Goal: Task Accomplishment & Management: Manage account settings

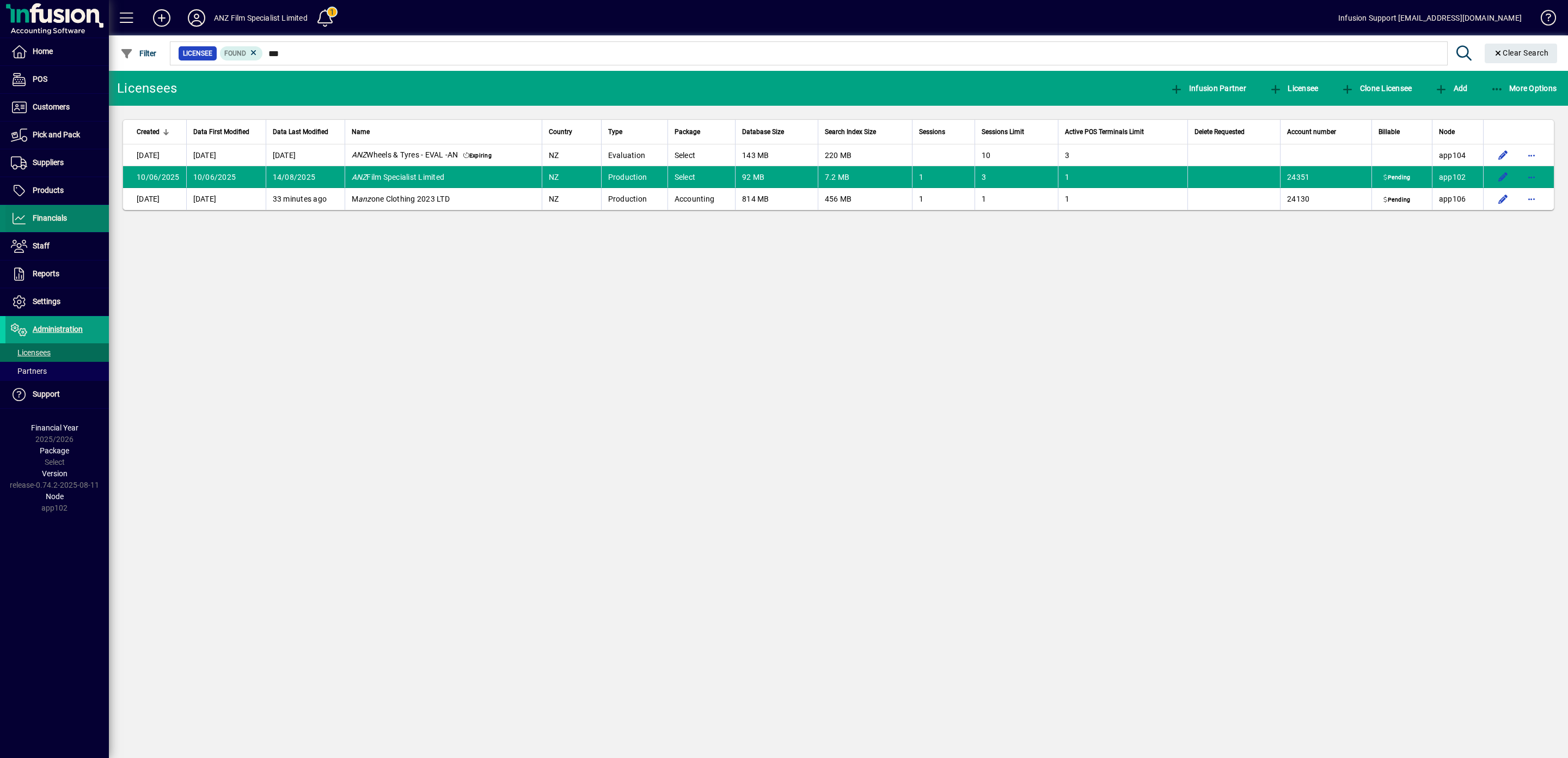
click at [60, 214] on span at bounding box center [57, 218] width 104 height 26
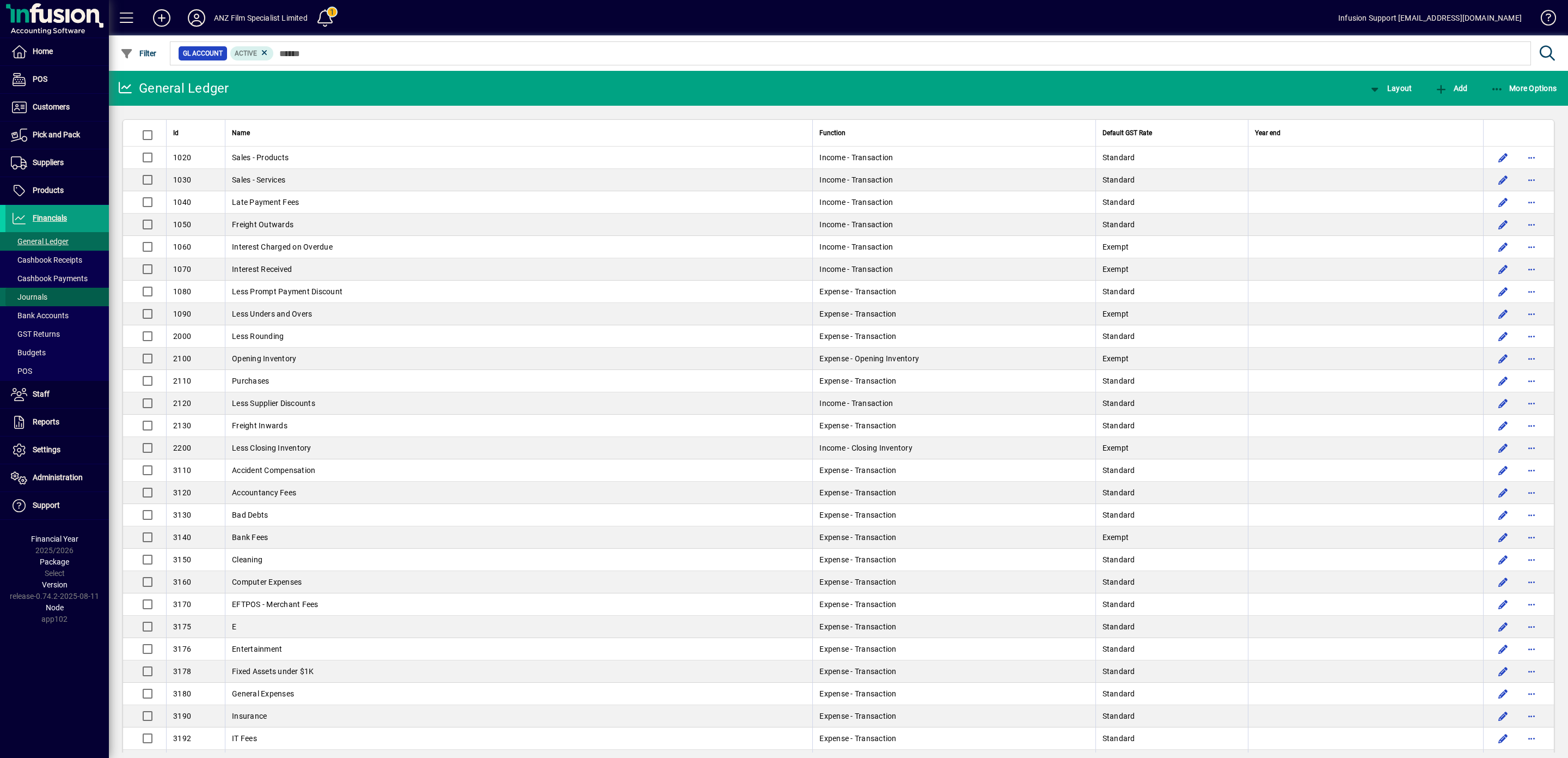
click at [33, 299] on span "Journals" at bounding box center [29, 297] width 37 height 9
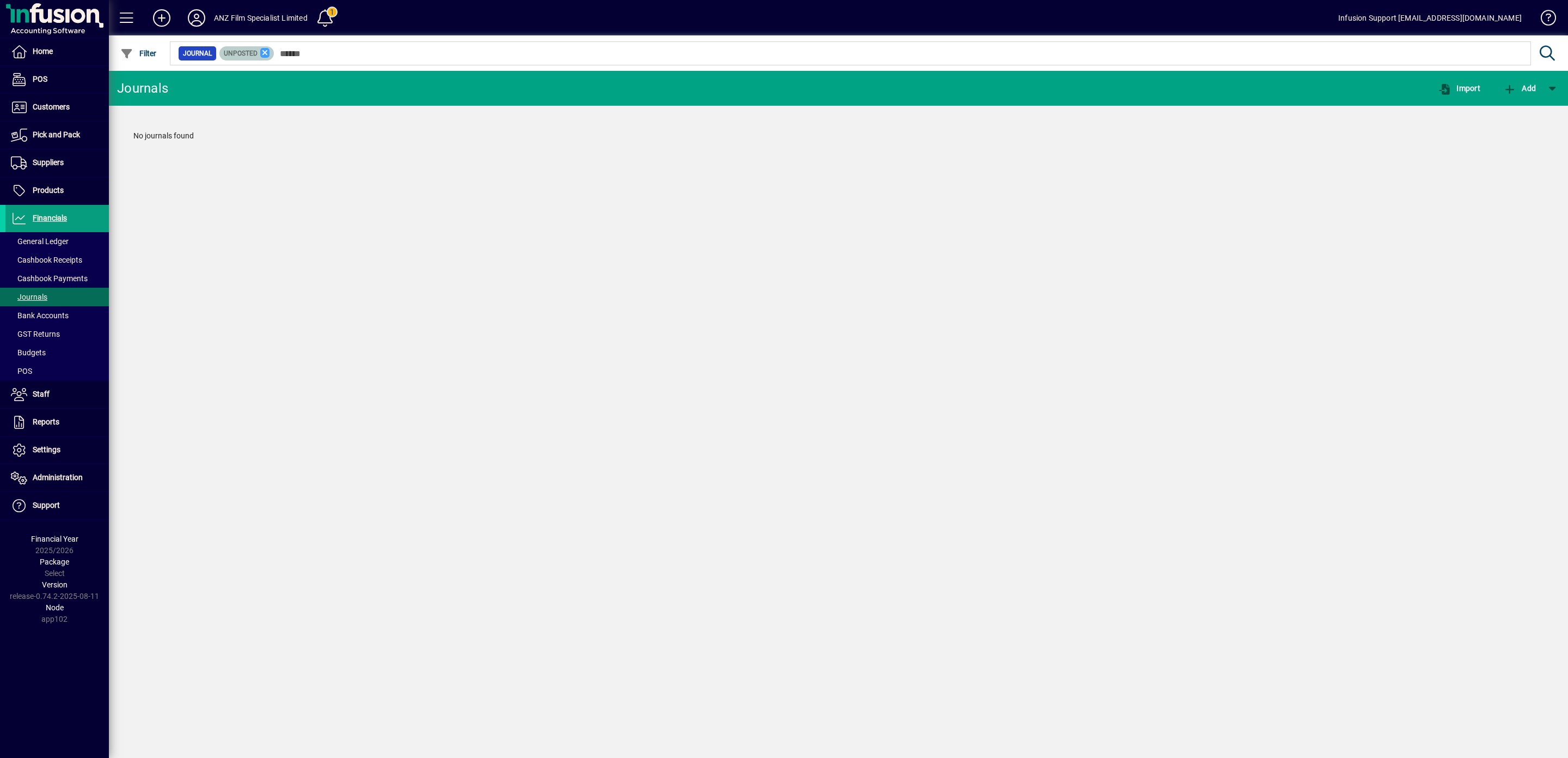
click at [270, 54] on icon at bounding box center [265, 53] width 10 height 10
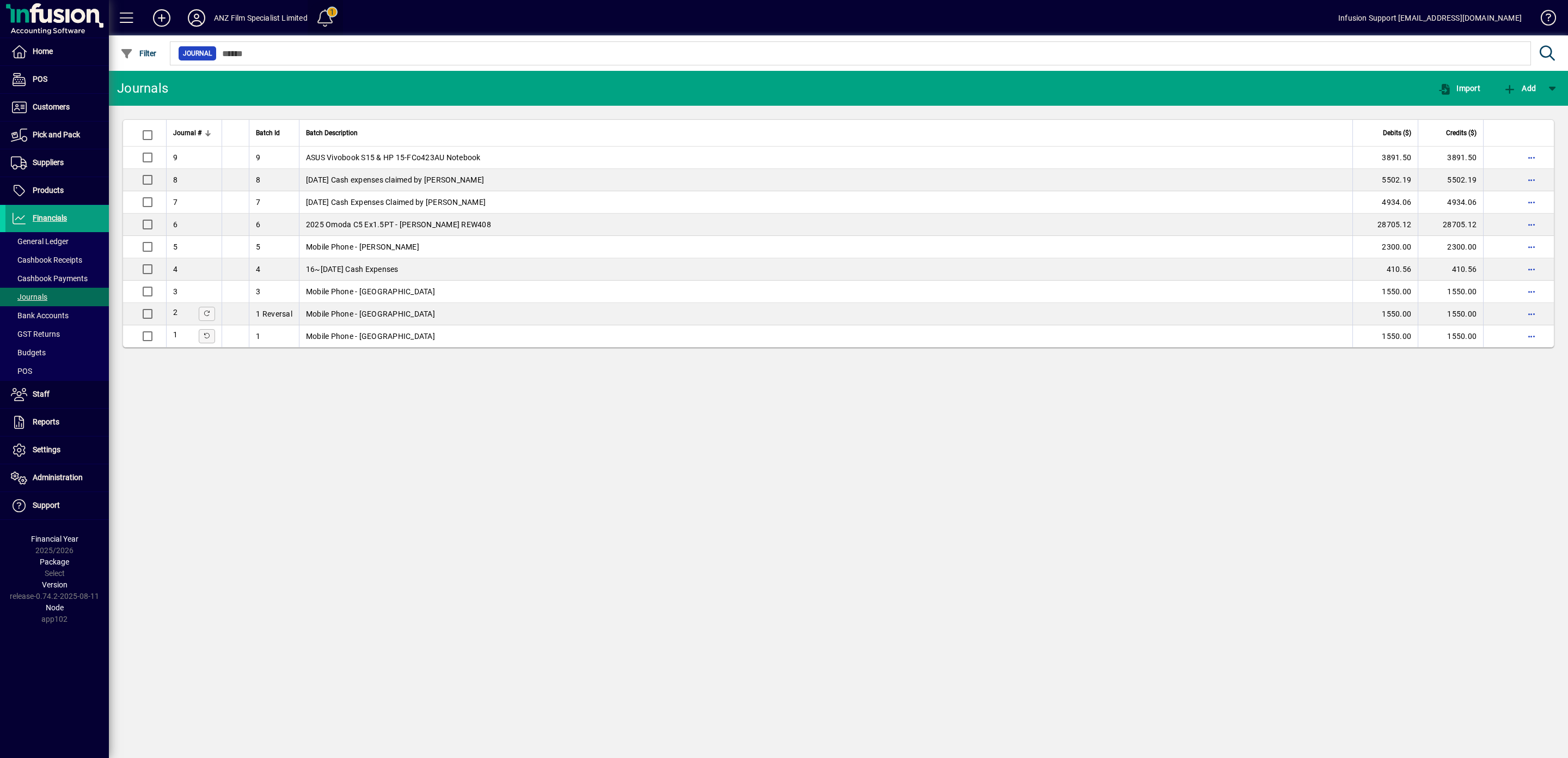
click at [333, 16] on span at bounding box center [325, 17] width 26 height 26
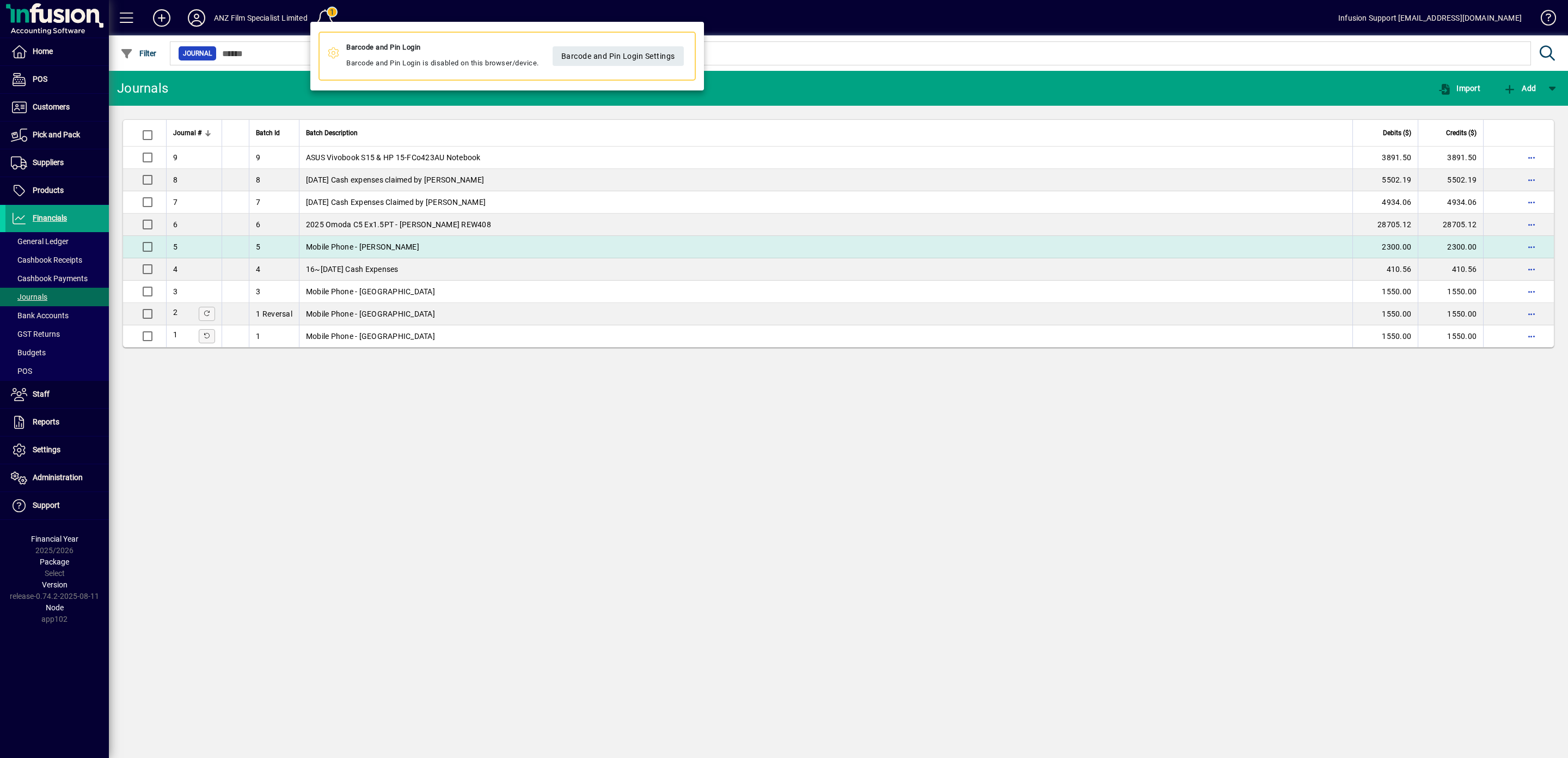
drag, startPoint x: 527, startPoint y: 502, endPoint x: 1304, endPoint y: 244, distance: 818.7
click at [527, 502] on div at bounding box center [784, 379] width 1568 height 758
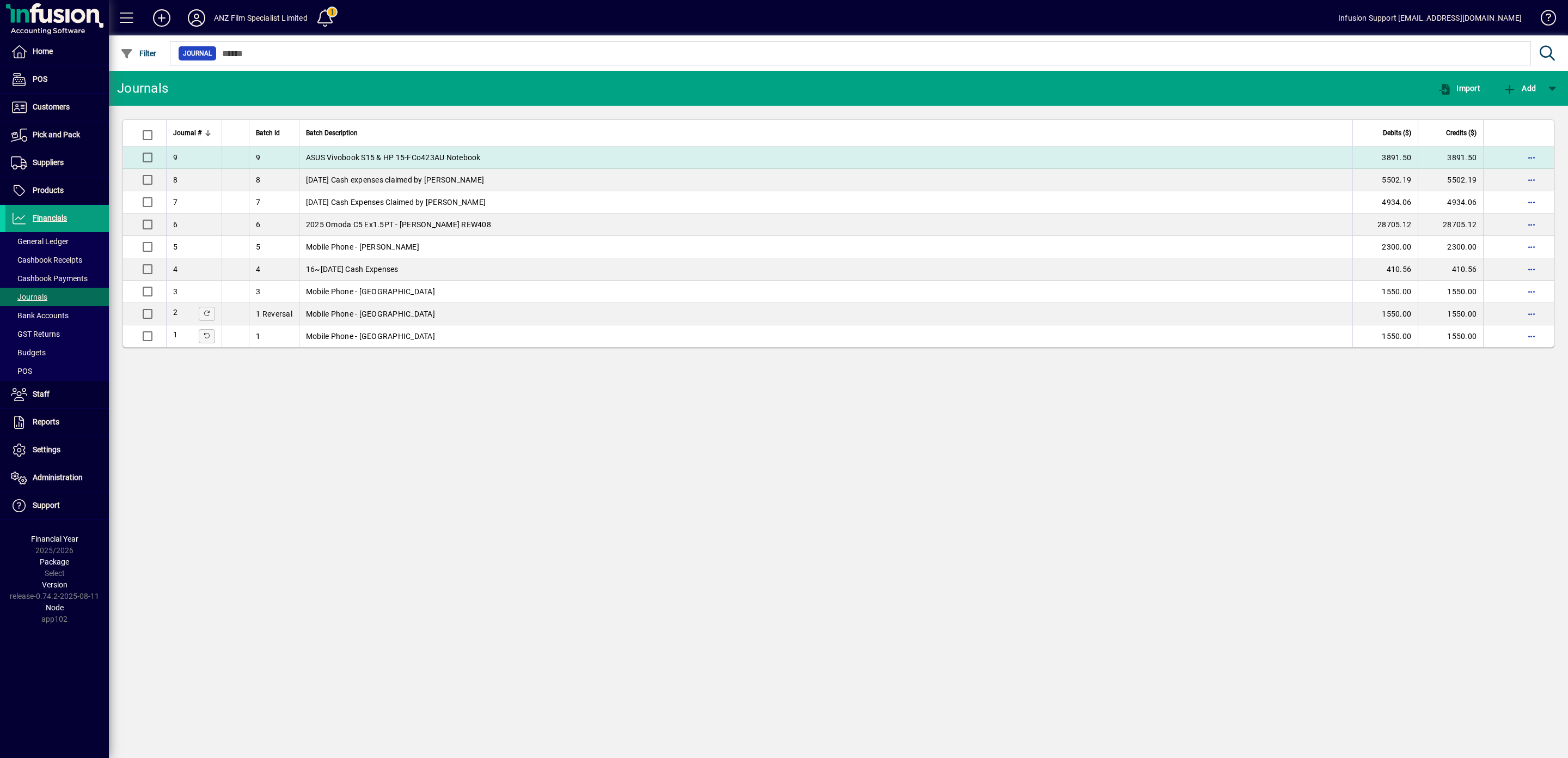
click at [423, 157] on td "ASUS Vivobook S15 & HP 15-FCo423AU Notebook" at bounding box center [826, 157] width 1054 height 22
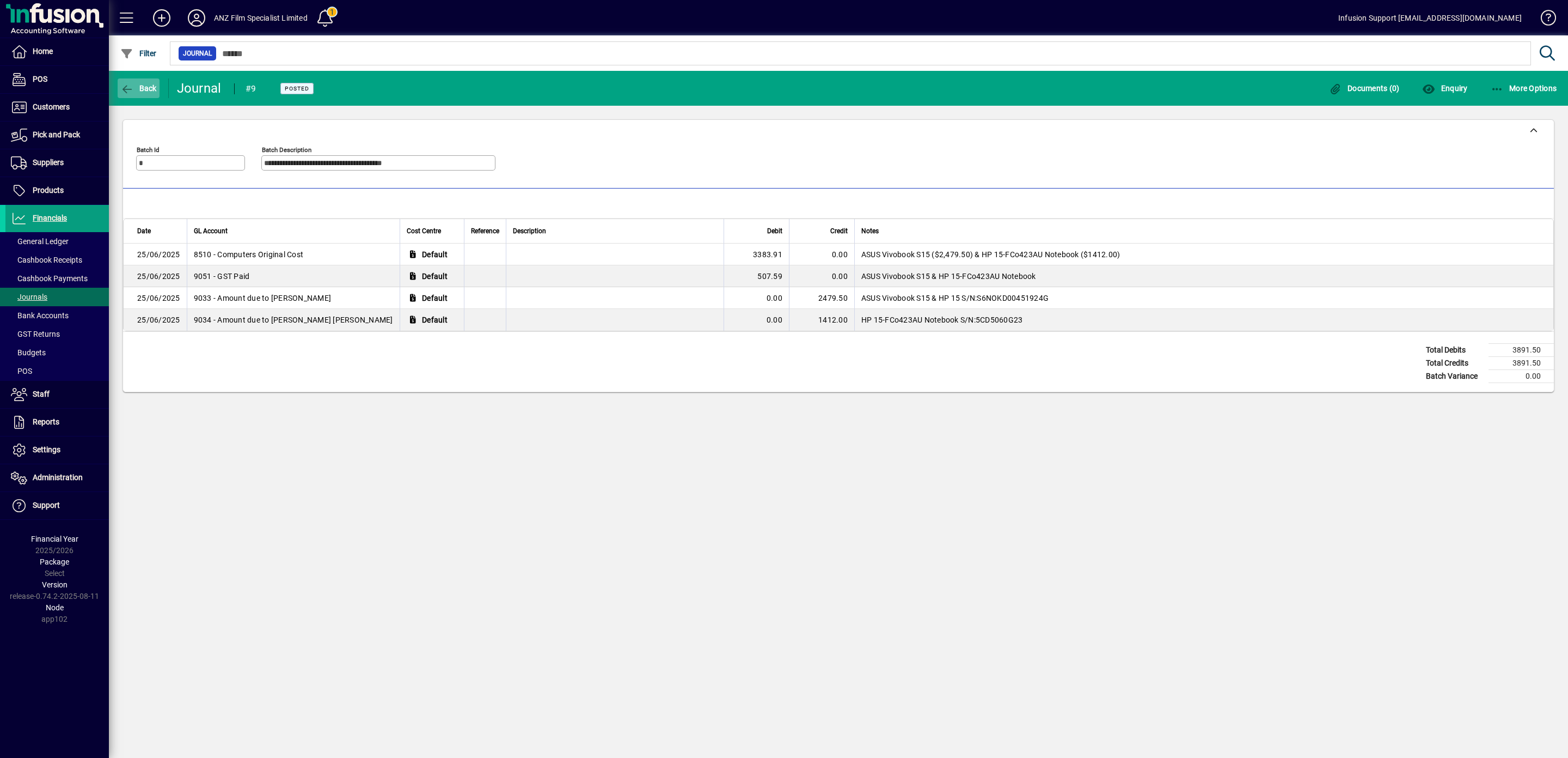
click at [120, 83] on span "button" at bounding box center [139, 88] width 42 height 26
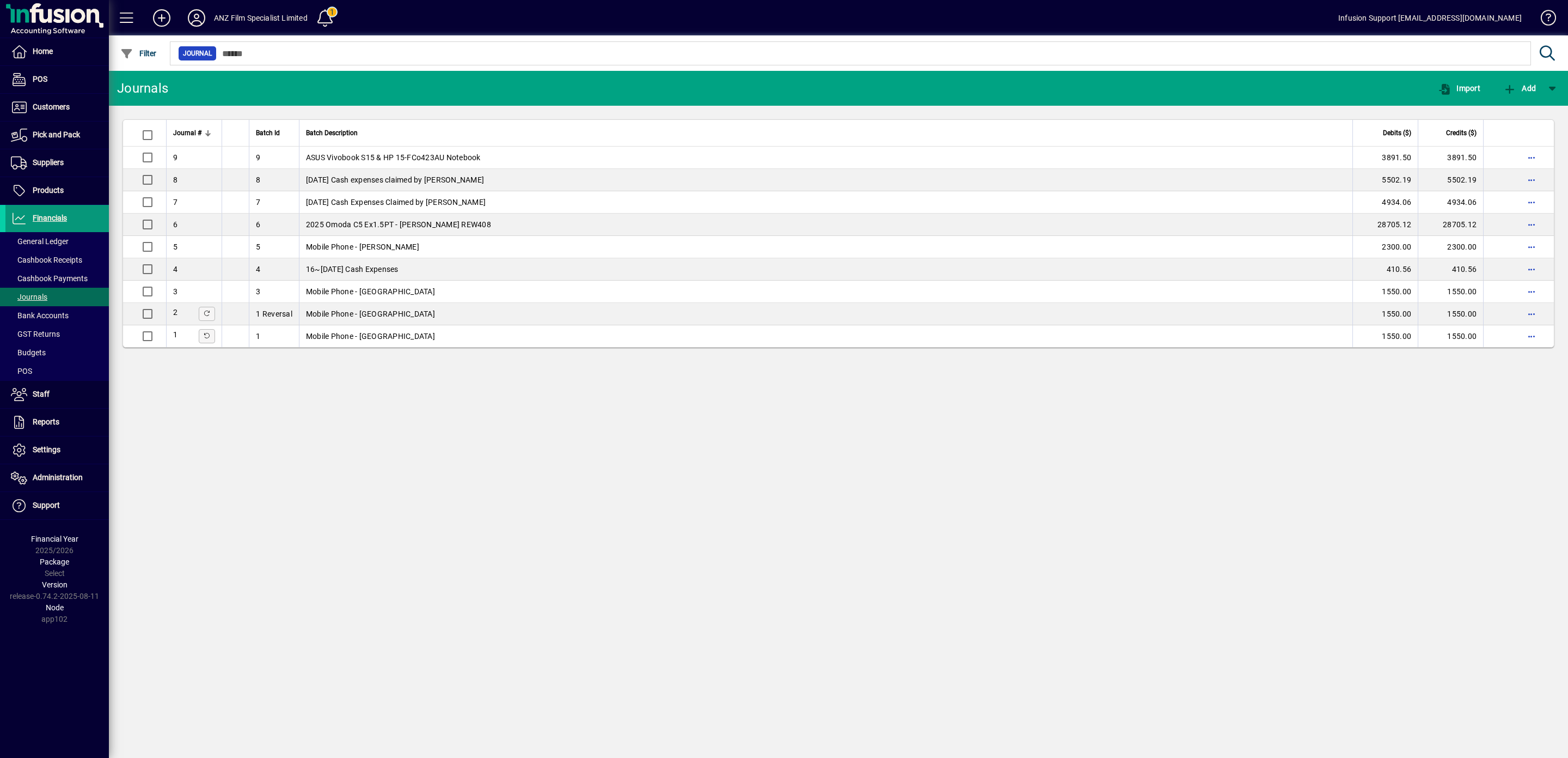
click at [52, 218] on span "Financials" at bounding box center [50, 218] width 34 height 9
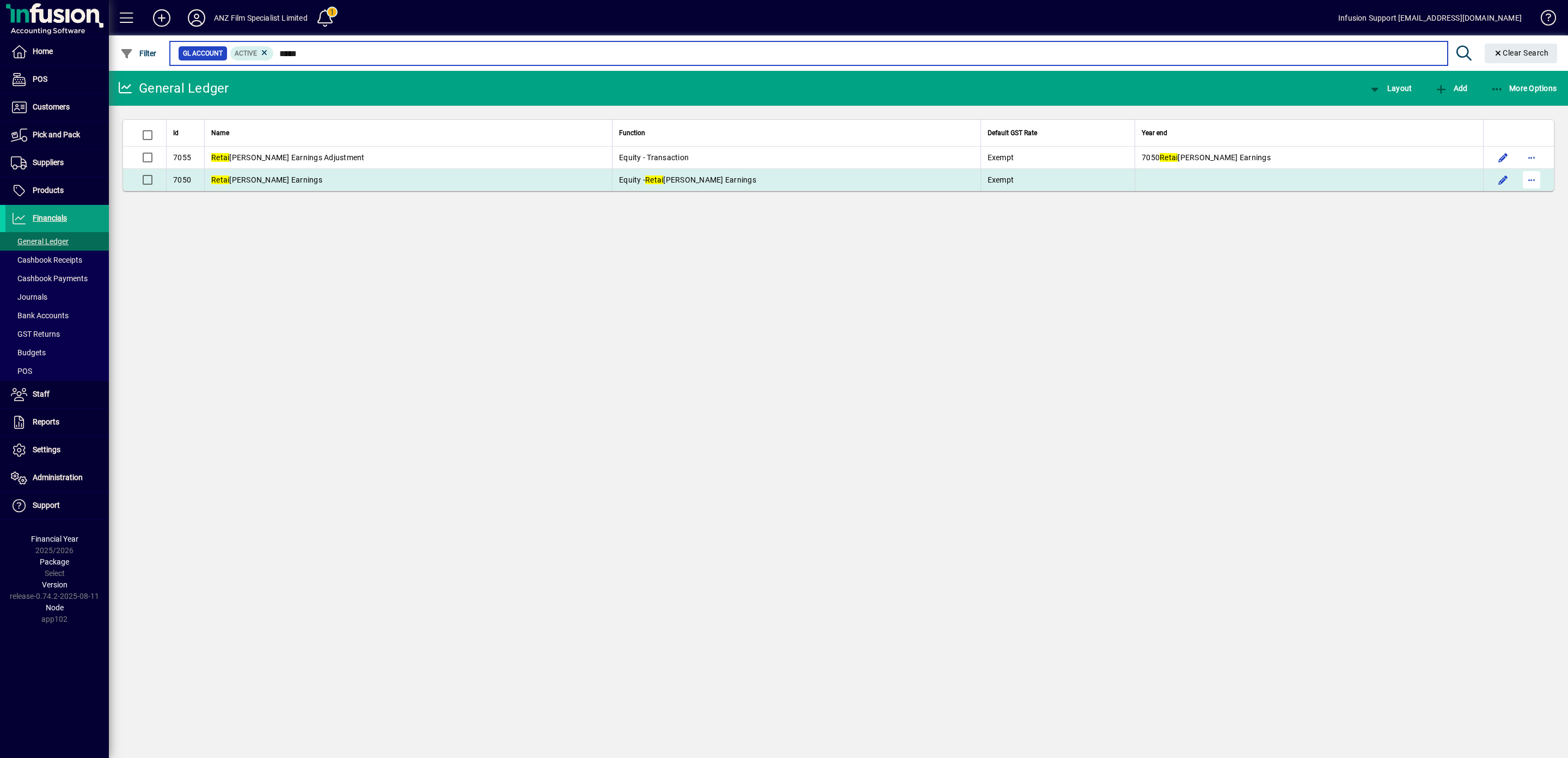
type input "*****"
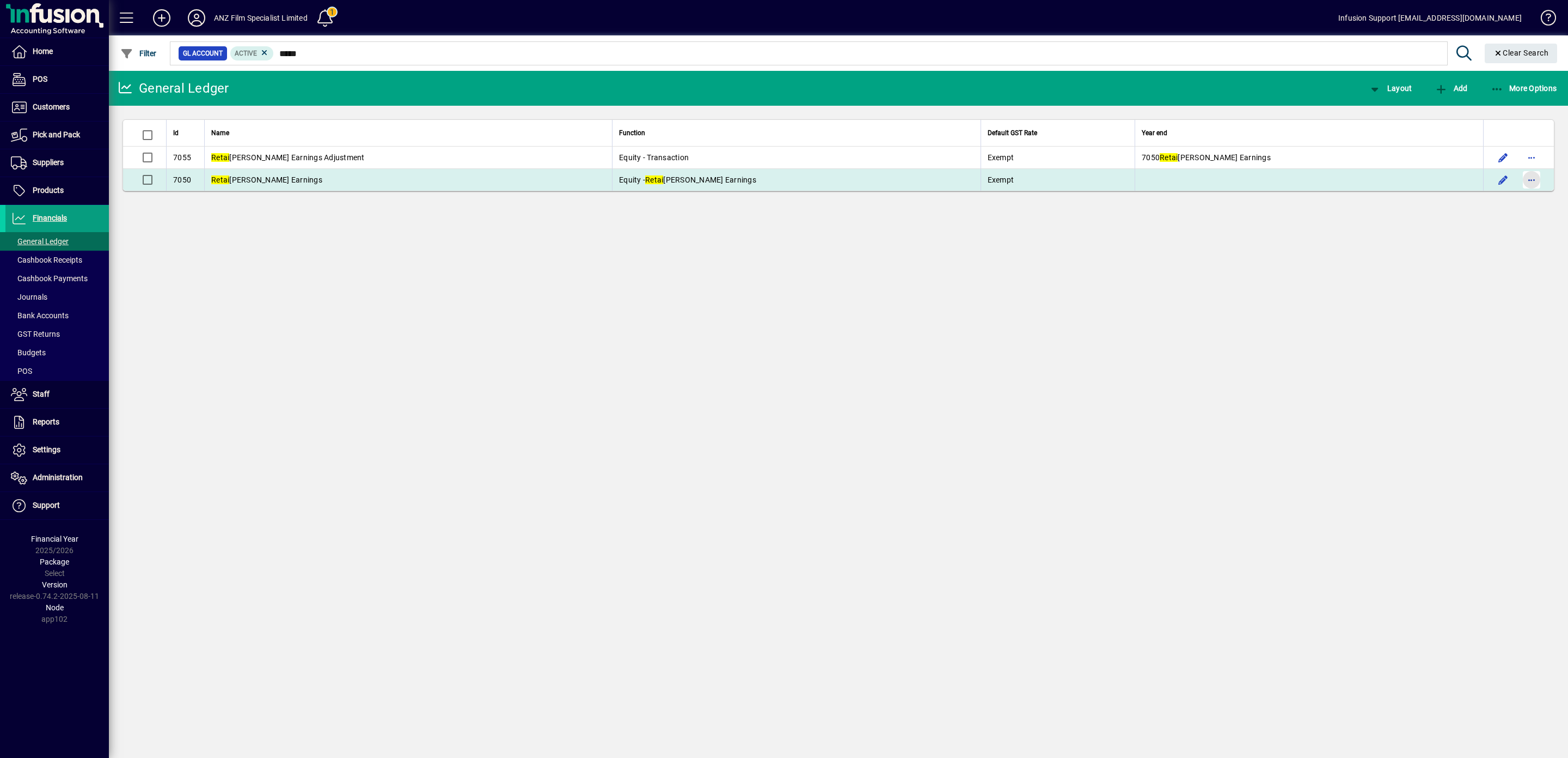
click at [1526, 181] on span "button" at bounding box center [1531, 179] width 26 height 26
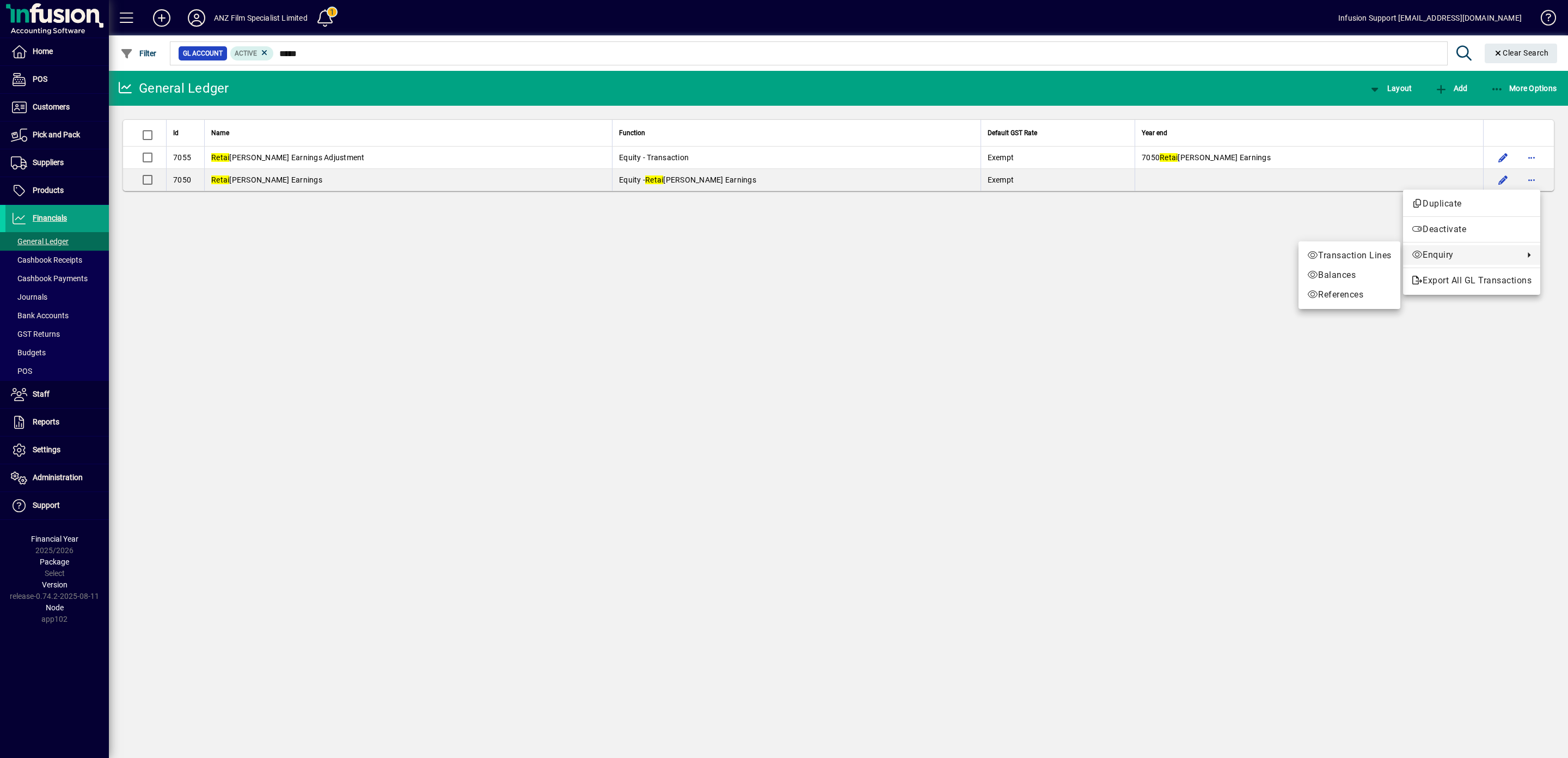
click at [1434, 250] on span "Enquiry" at bounding box center [1465, 255] width 106 height 13
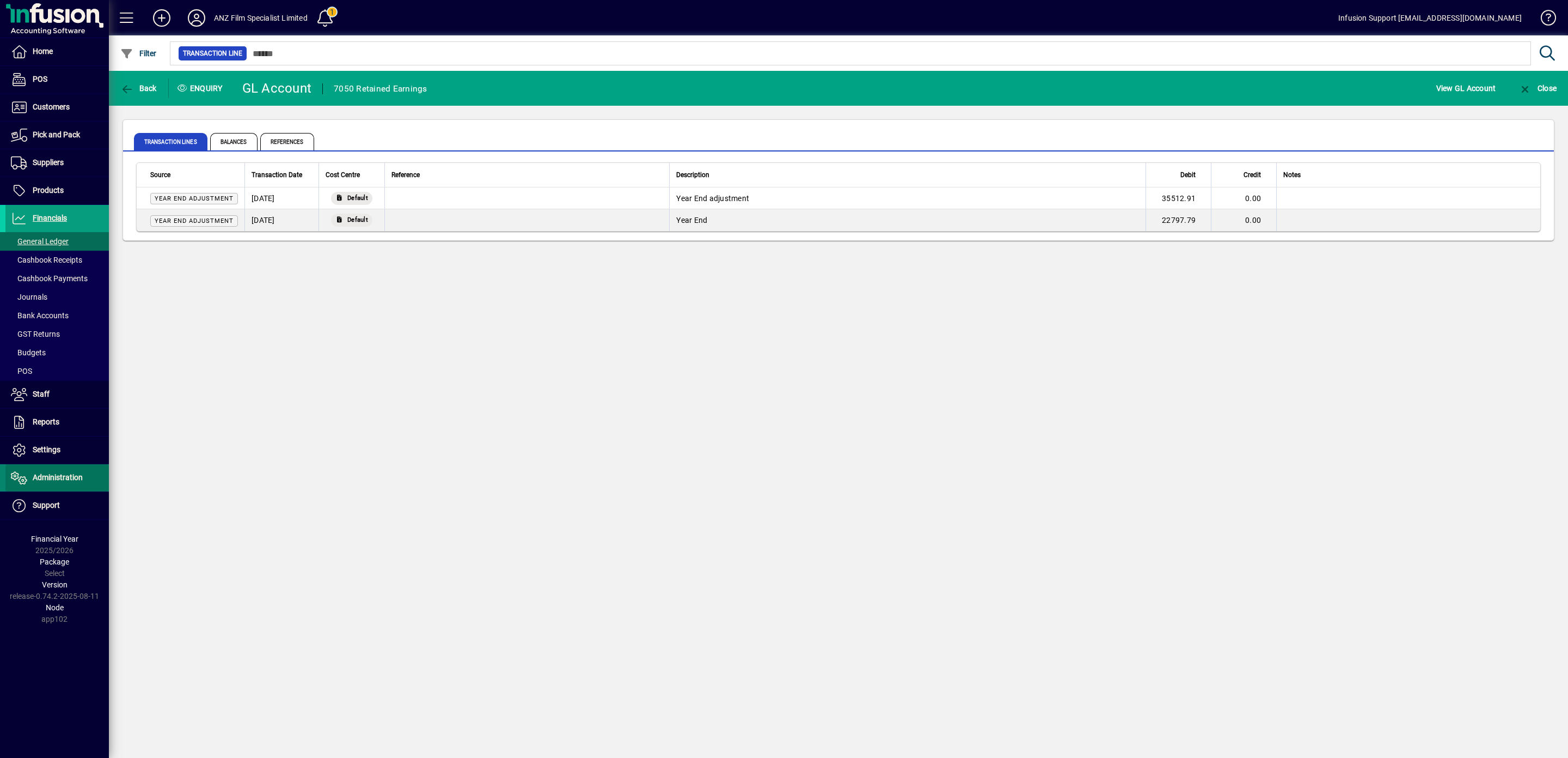
click at [48, 473] on span at bounding box center [57, 477] width 104 height 26
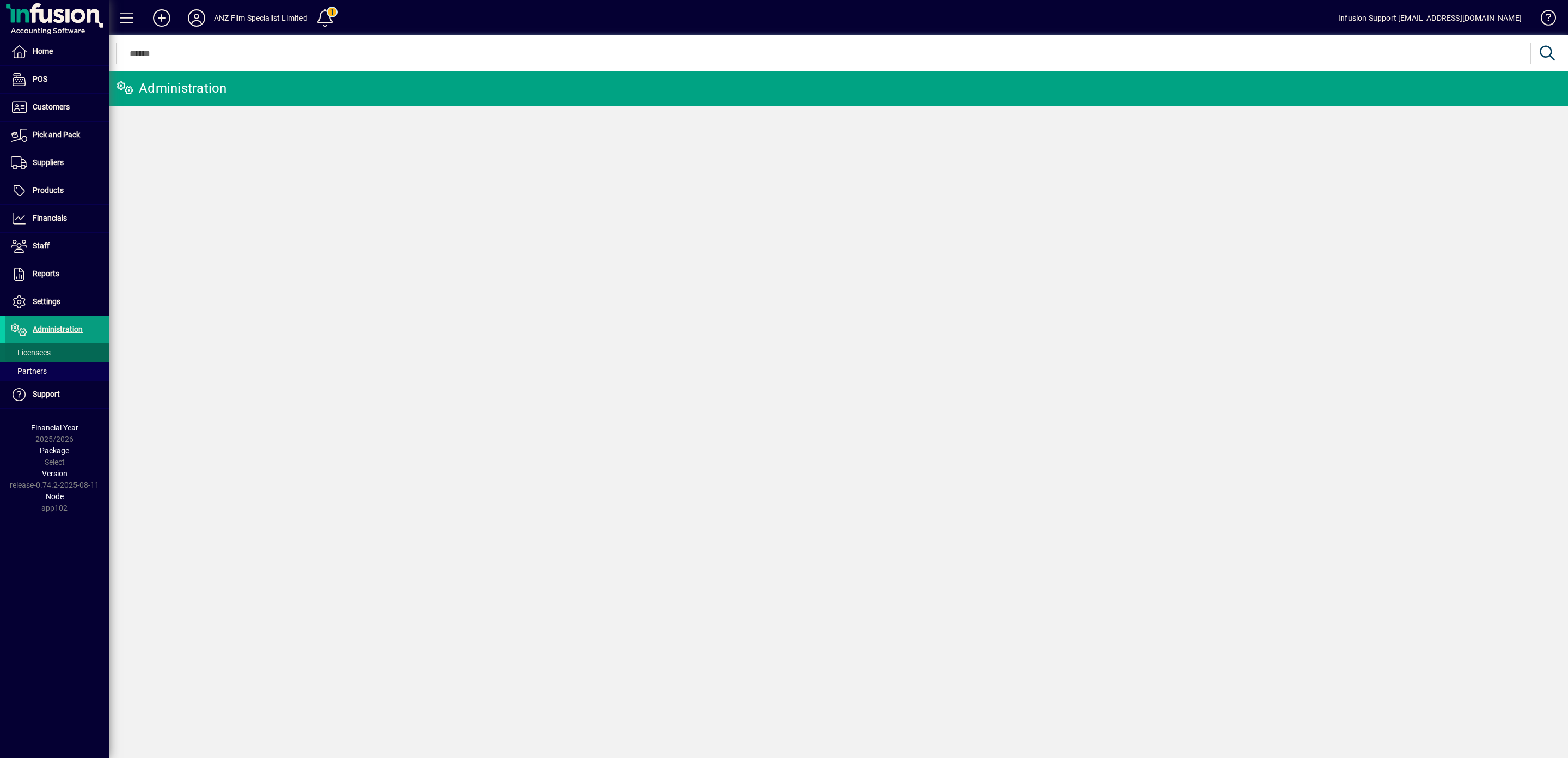
click at [43, 355] on span "Licensees" at bounding box center [30, 352] width 39 height 9
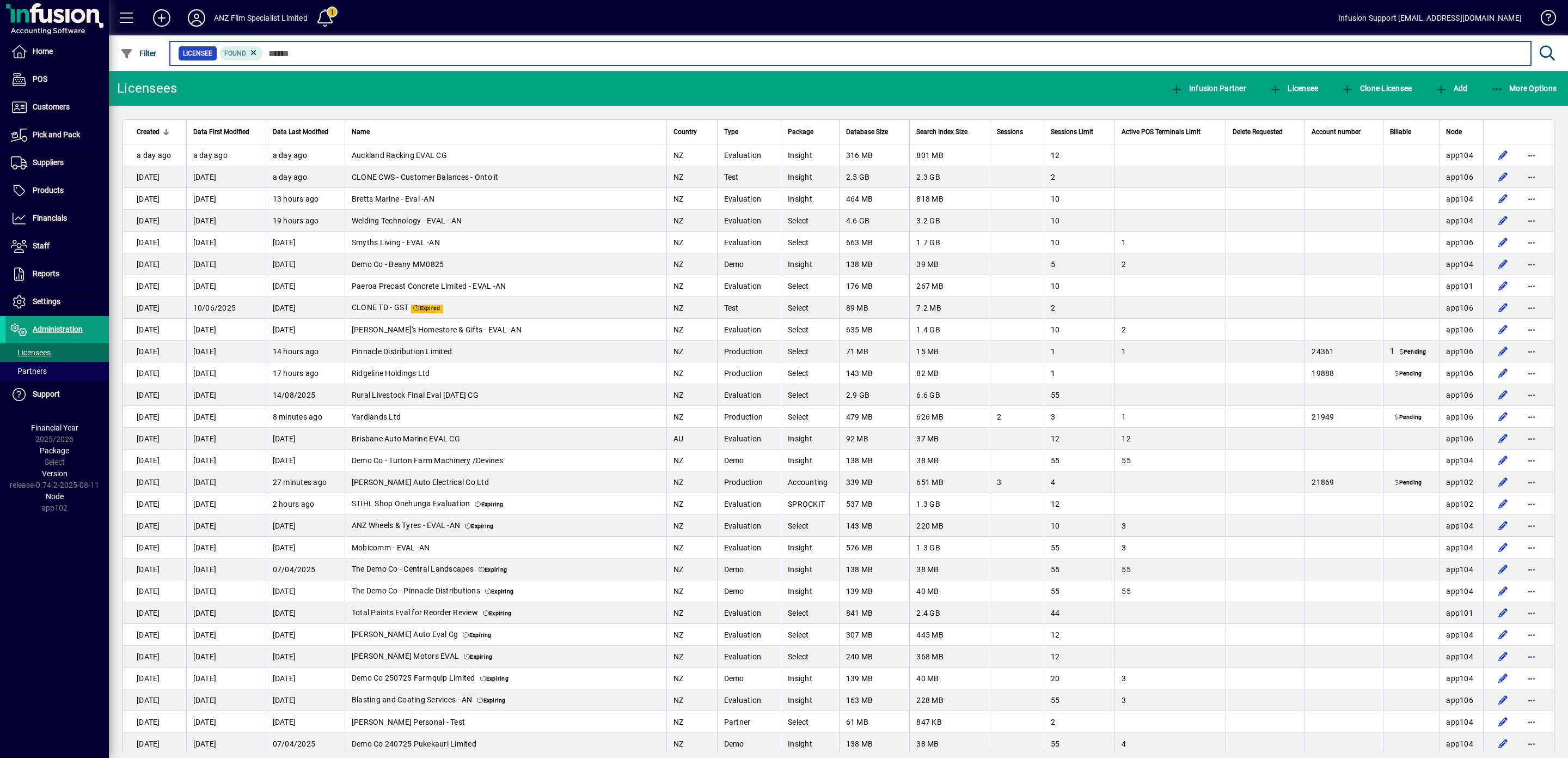
click at [300, 54] on input "text" at bounding box center [893, 53] width 1259 height 15
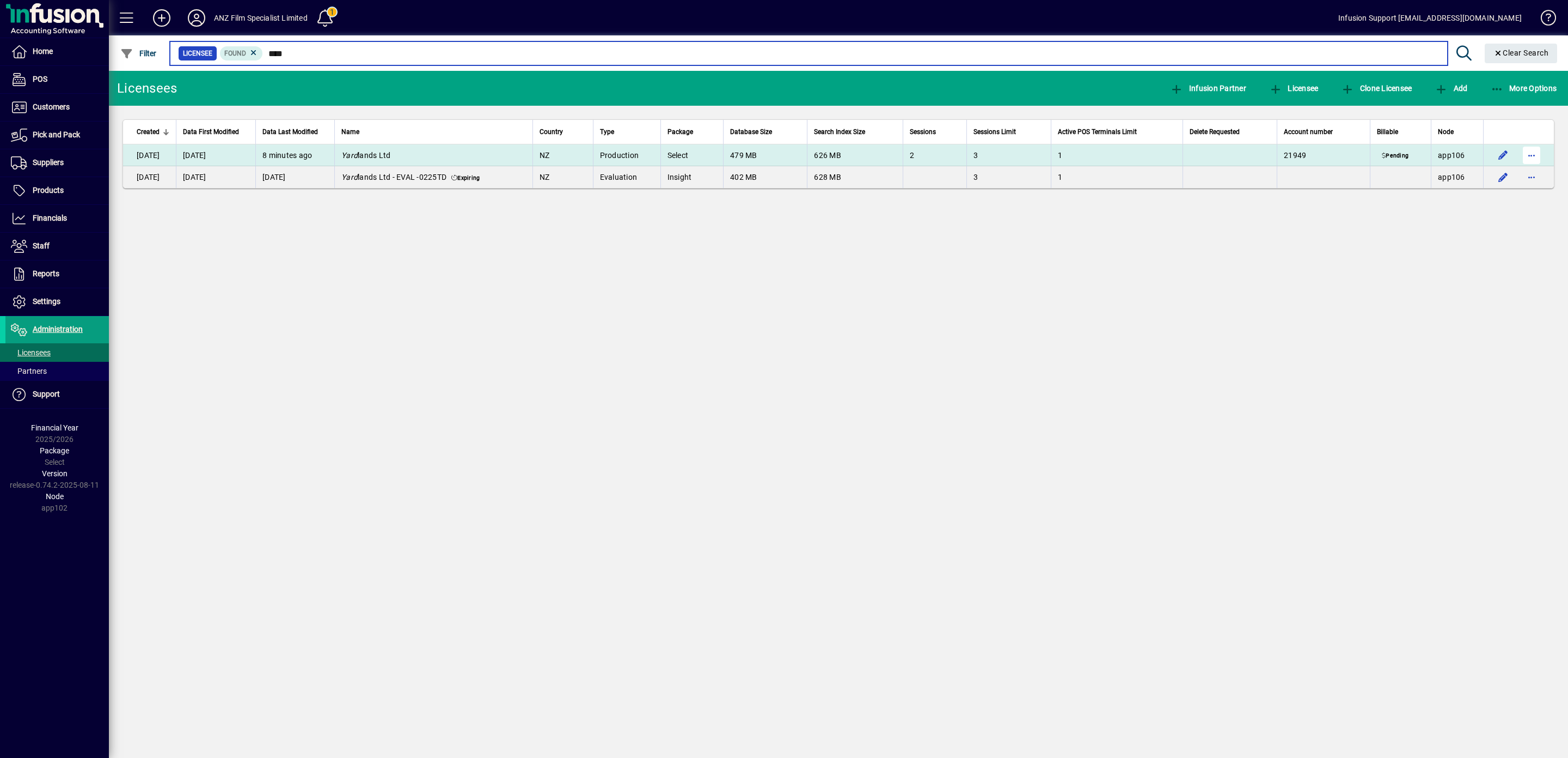
type input "****"
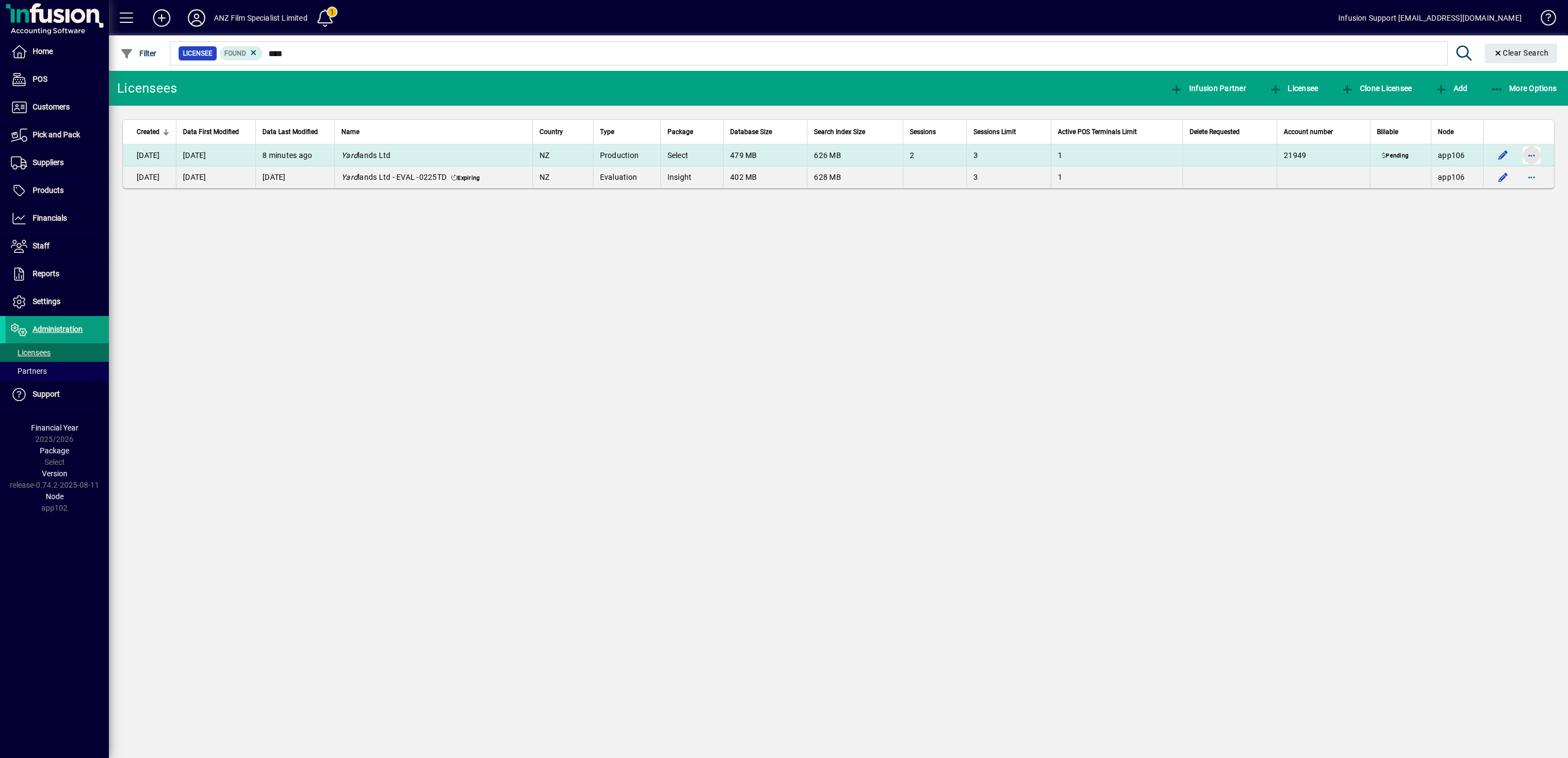
click at [1534, 153] on span "button" at bounding box center [1531, 155] width 26 height 26
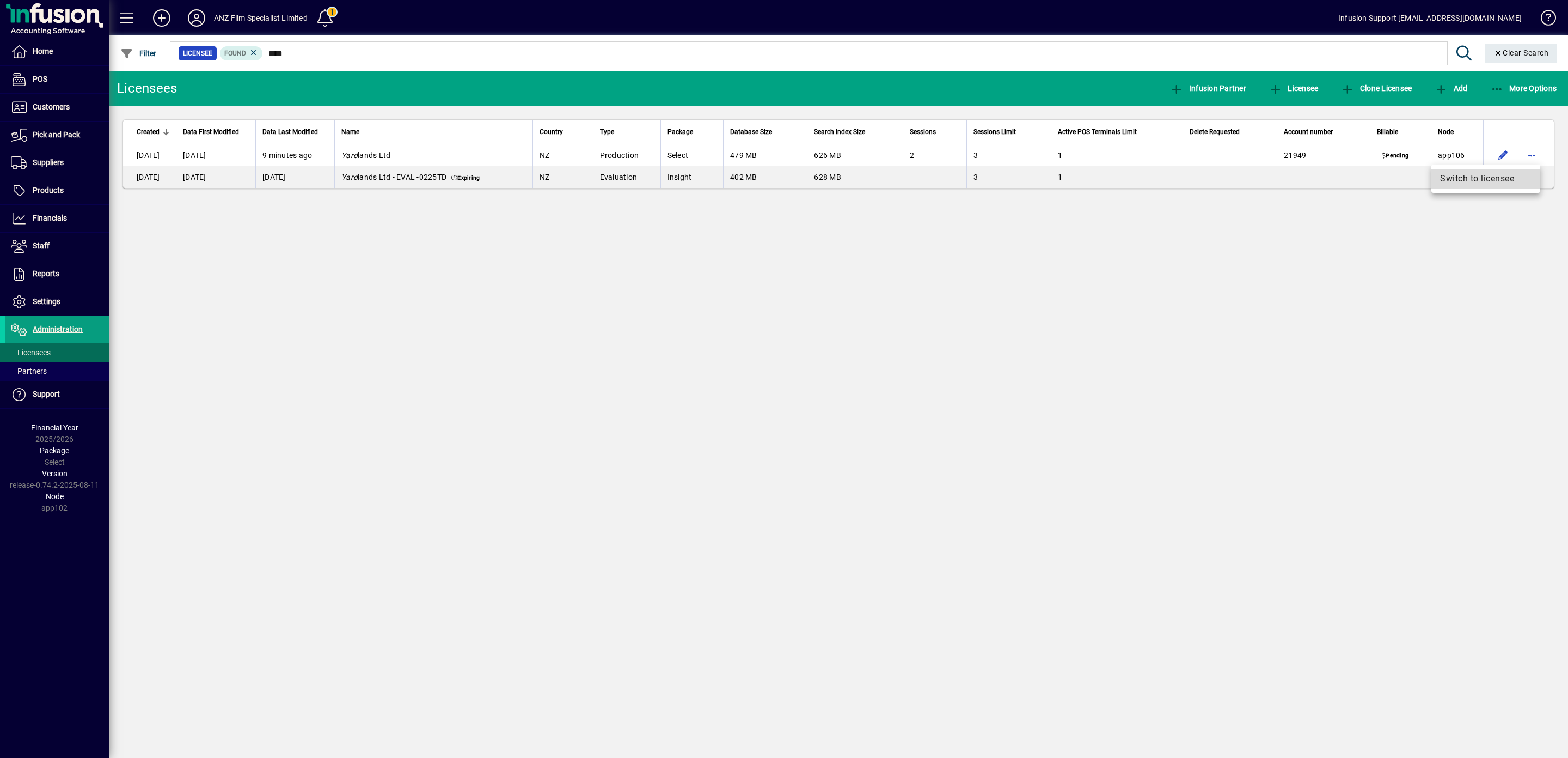
click at [1459, 174] on span "Switch to licensee" at bounding box center [1486, 179] width 92 height 13
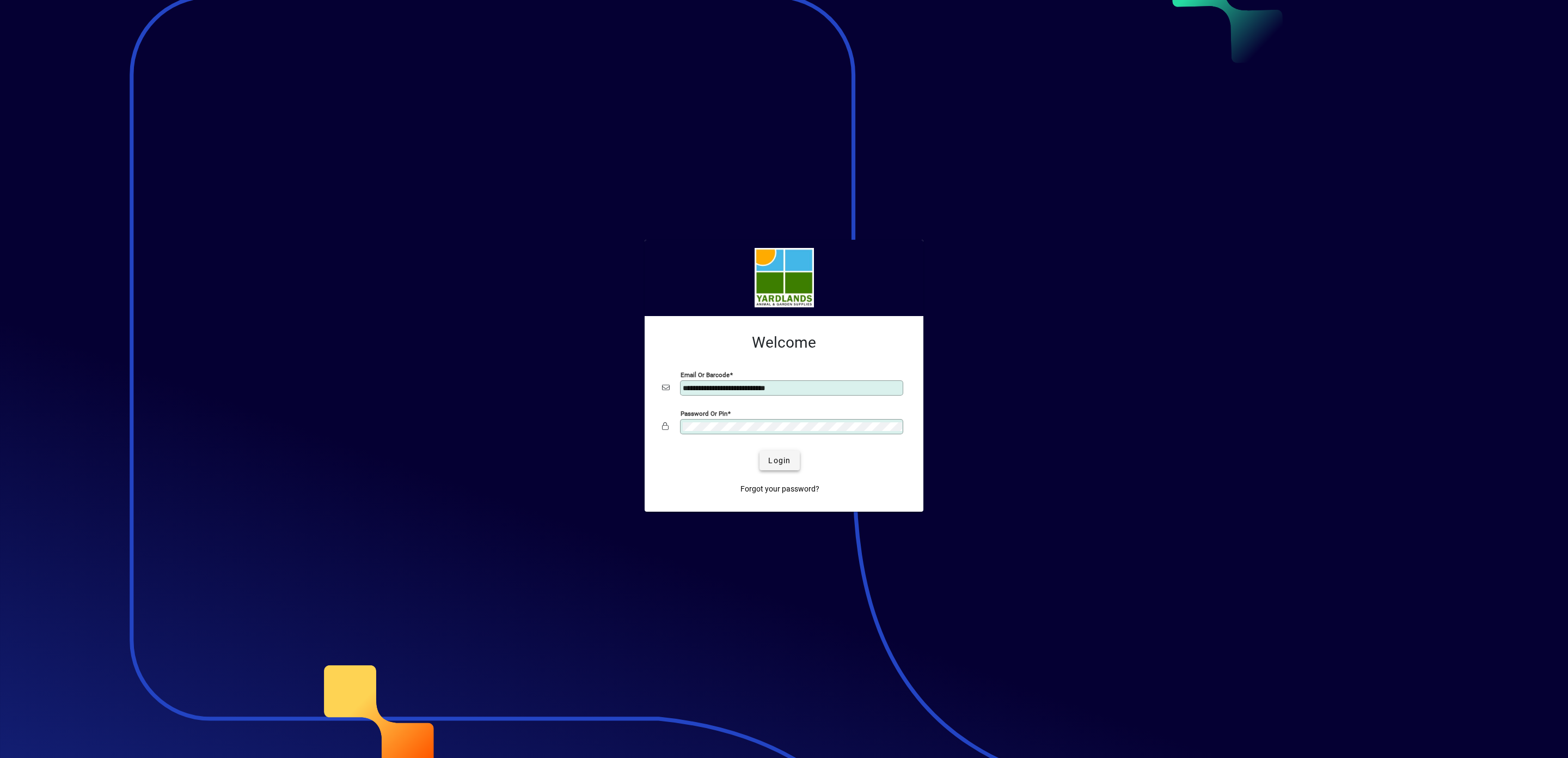
type input "**********"
click at [777, 459] on span "Login" at bounding box center [779, 460] width 22 height 11
